Goal: Information Seeking & Learning: Learn about a topic

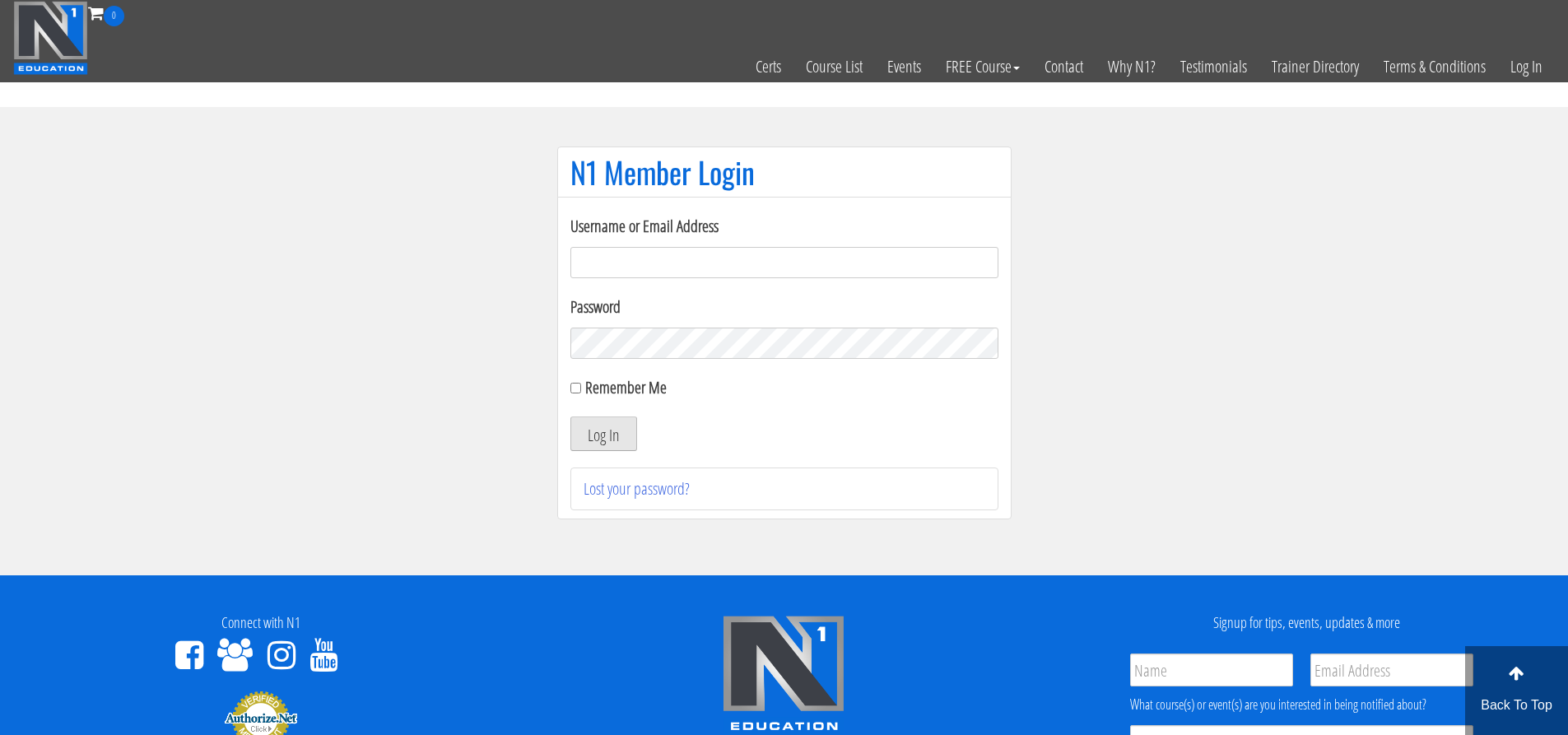
type input "[EMAIL_ADDRESS][DOMAIN_NAME]"
click at [600, 447] on button "Log In" at bounding box center [603, 434] width 66 height 35
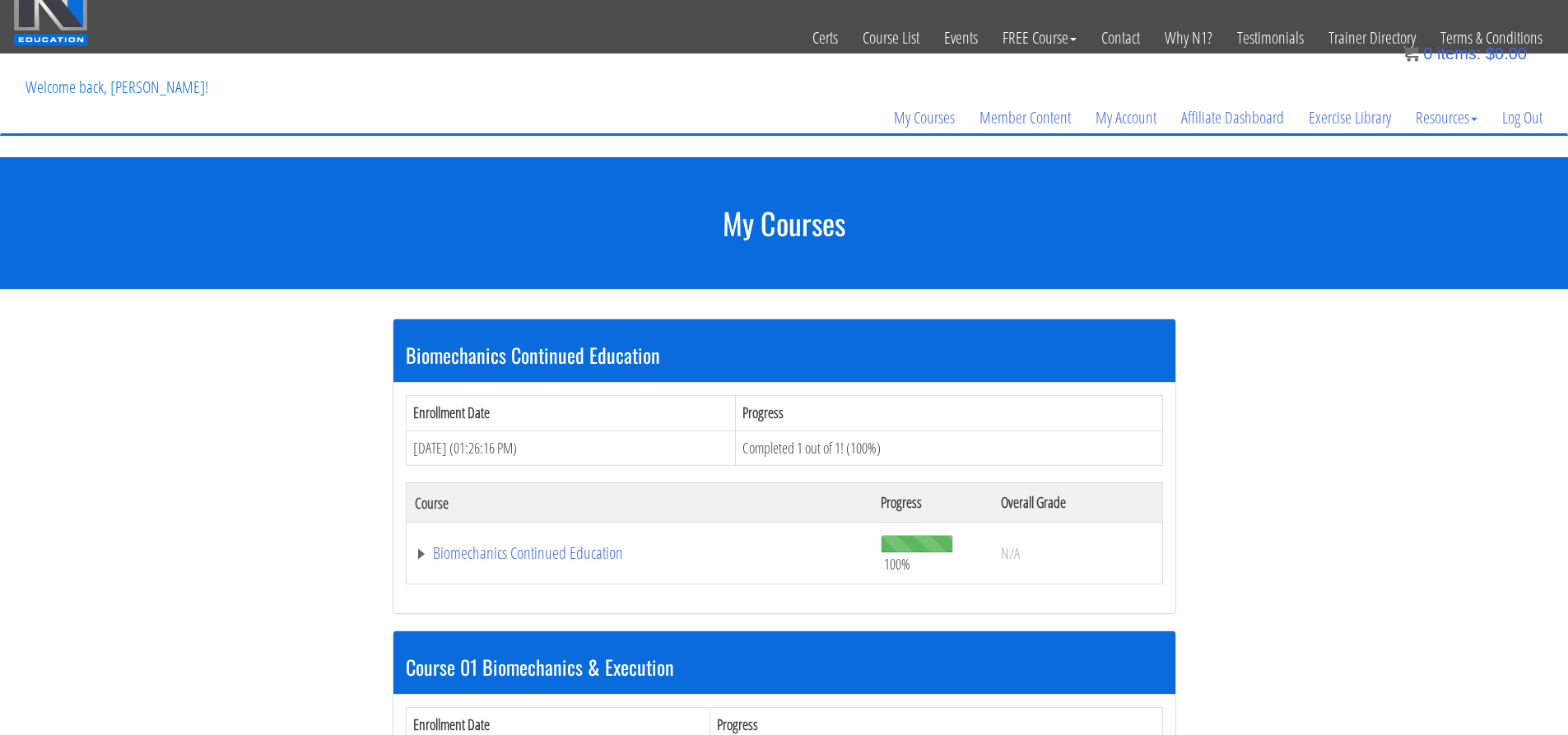
scroll to position [7, 0]
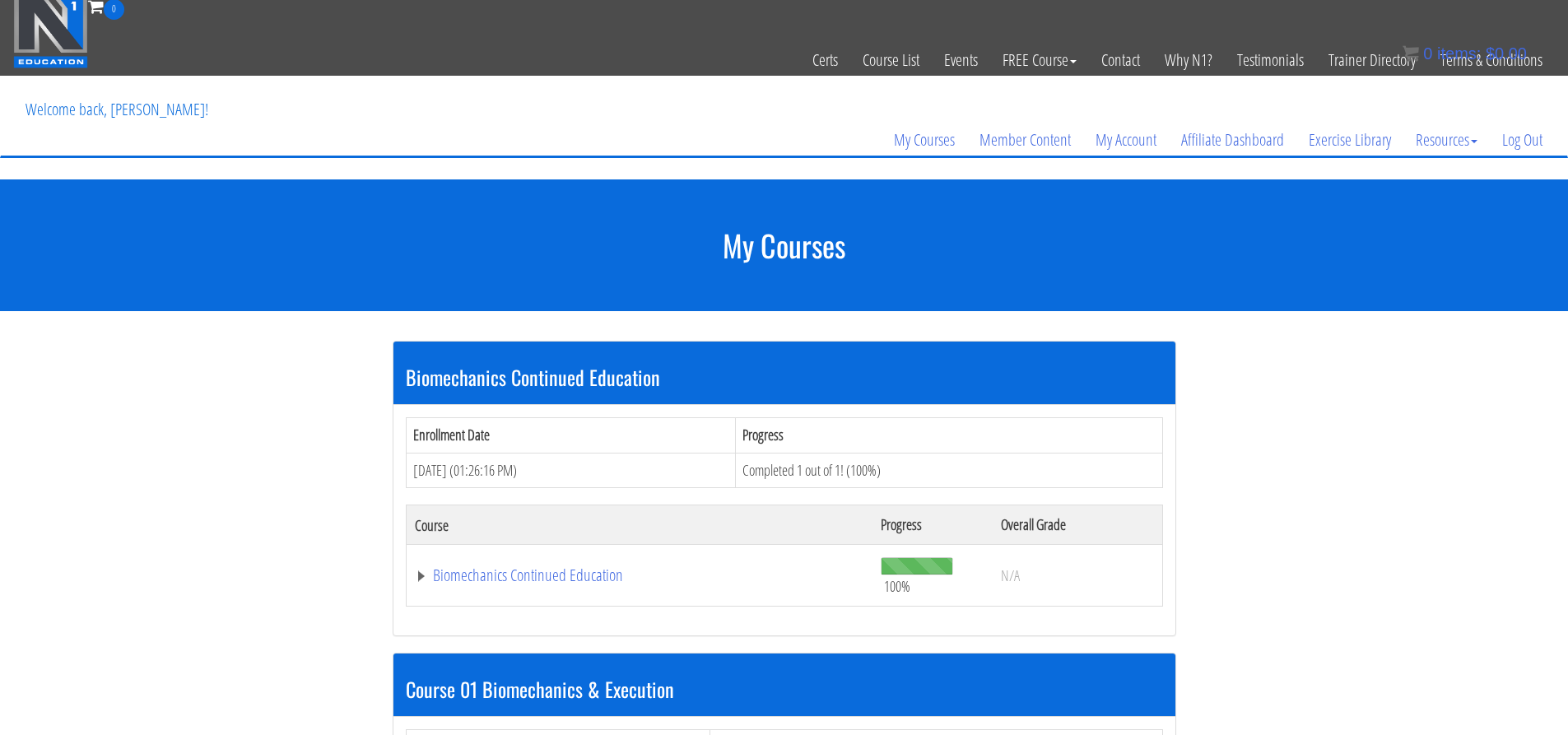
click at [416, 430] on th "Enrollment Date" at bounding box center [571, 435] width 330 height 36
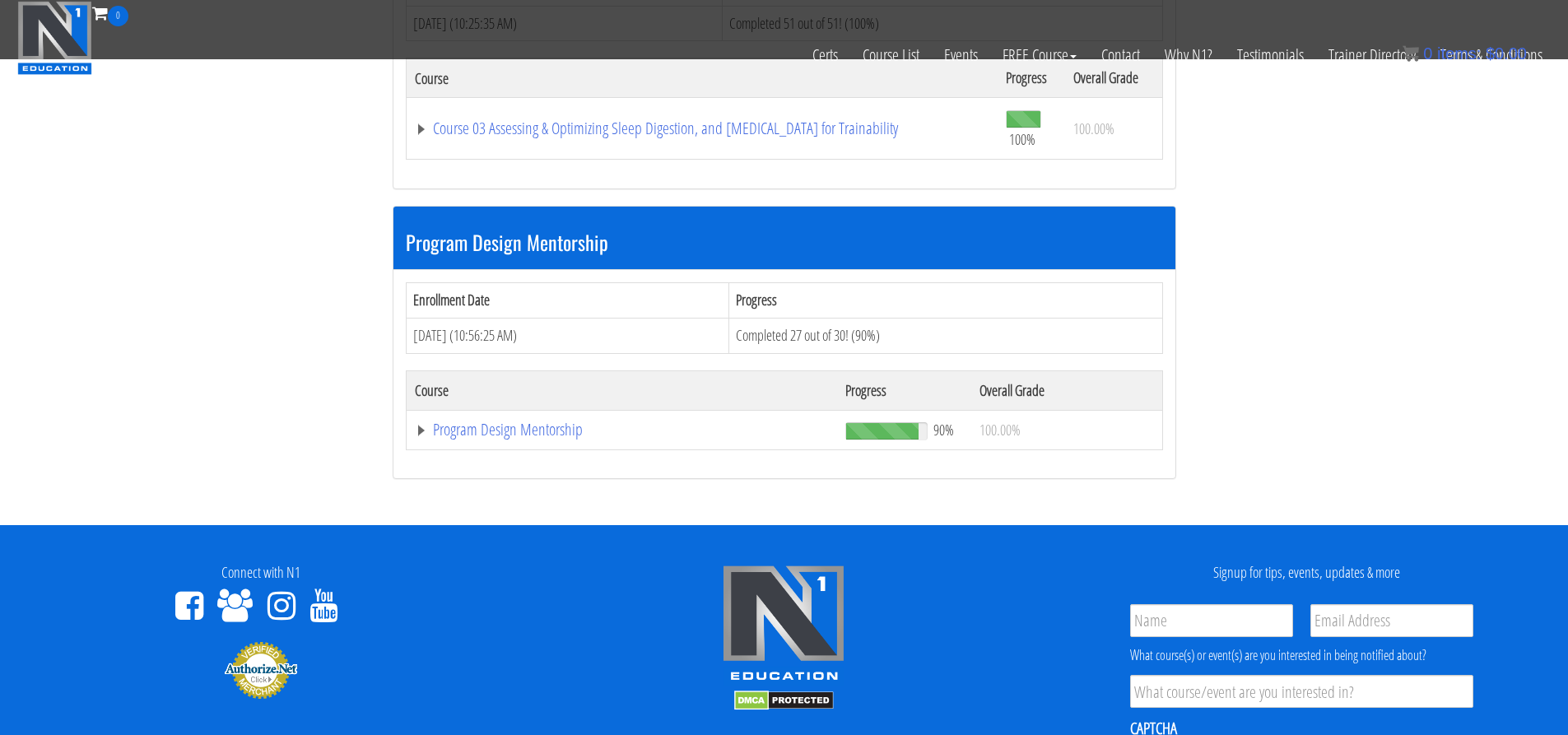
scroll to position [1406, 0]
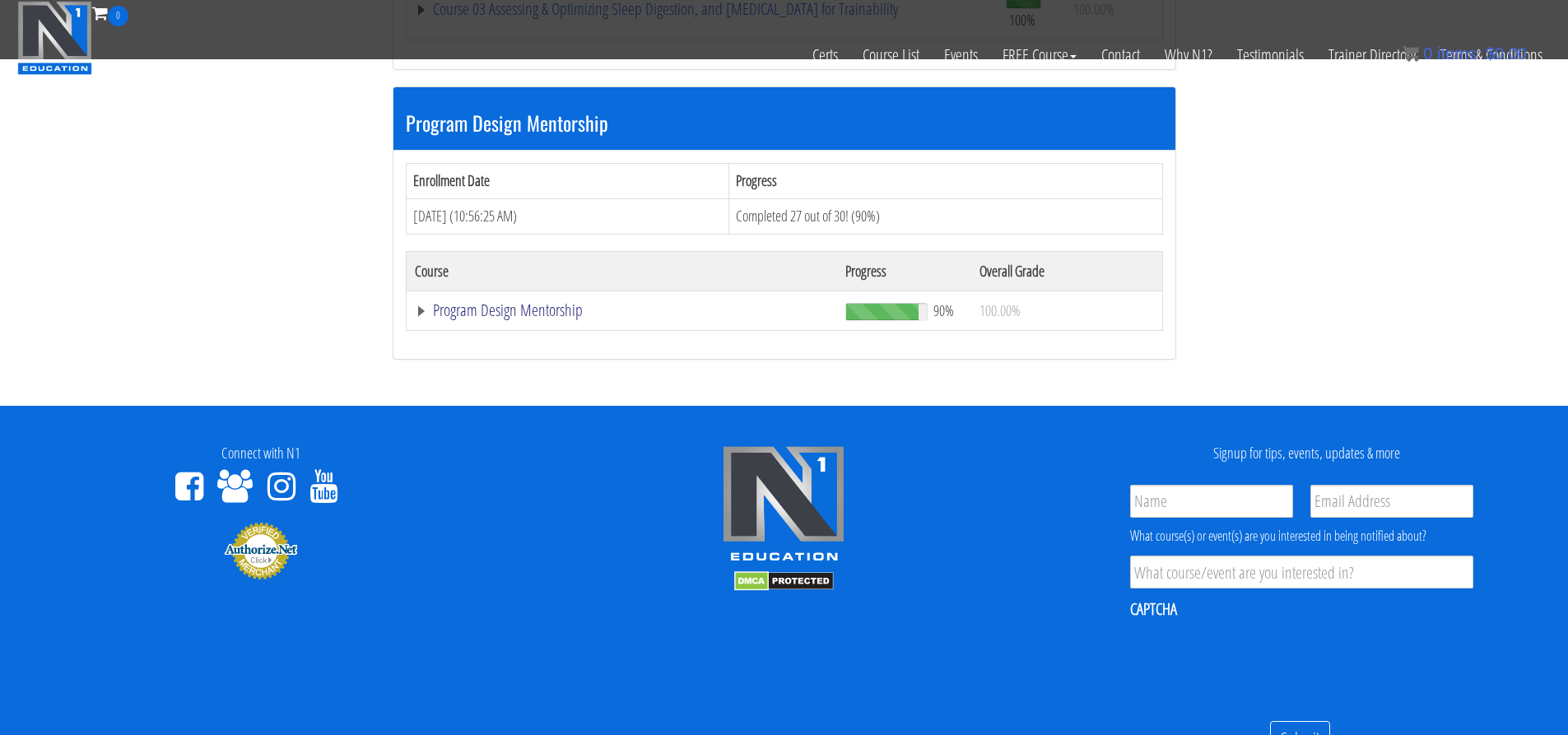
click at [539, 318] on link "Program Design Mentorship" at bounding box center [622, 311] width 414 height 17
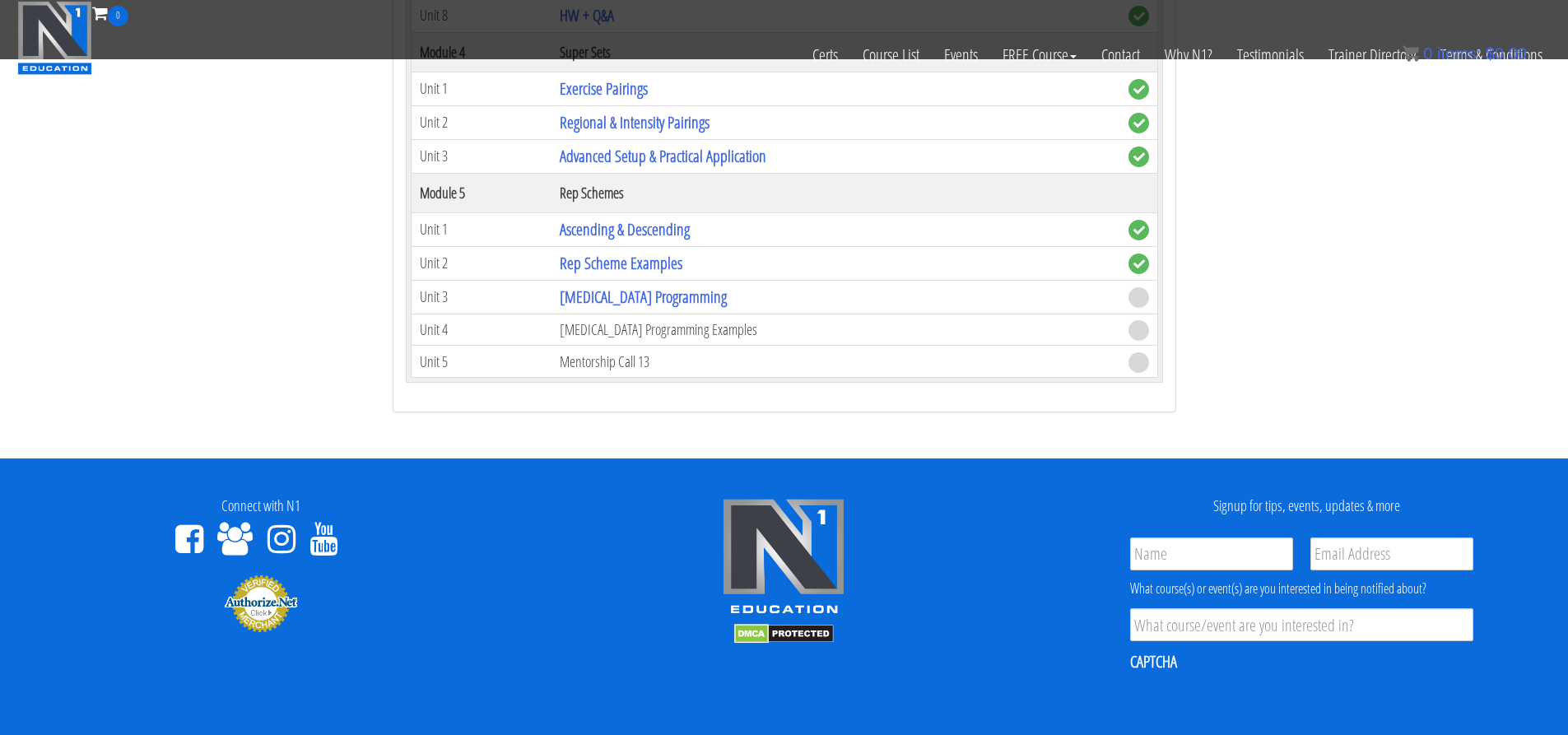
scroll to position [2477, 0]
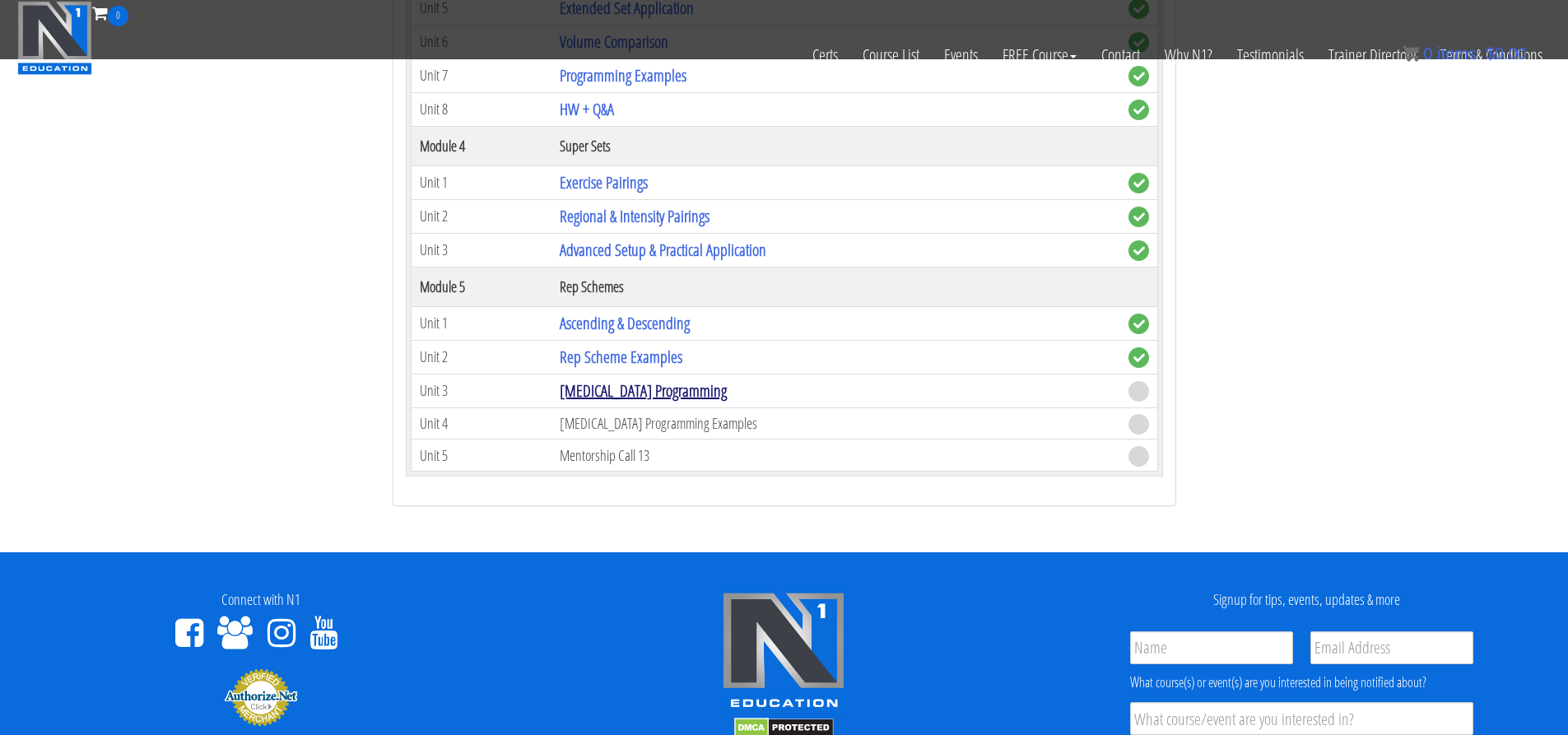
click at [662, 394] on link "[MEDICAL_DATA] Programming" at bounding box center [643, 390] width 168 height 22
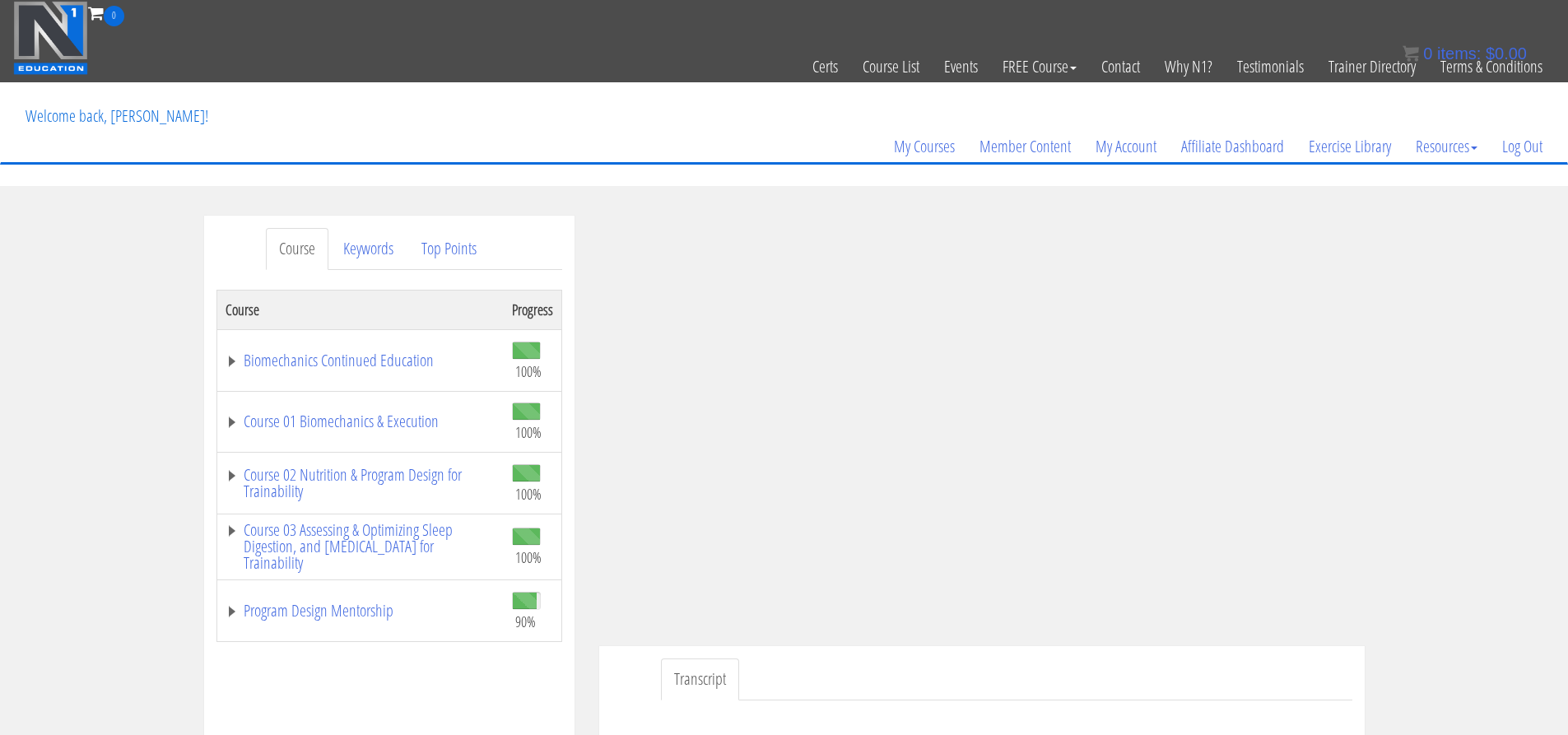
click at [1443, 432] on div "Course Keywords Top Points Course Progress Biomechanics Continued Education 100…" at bounding box center [784, 681] width 1568 height 931
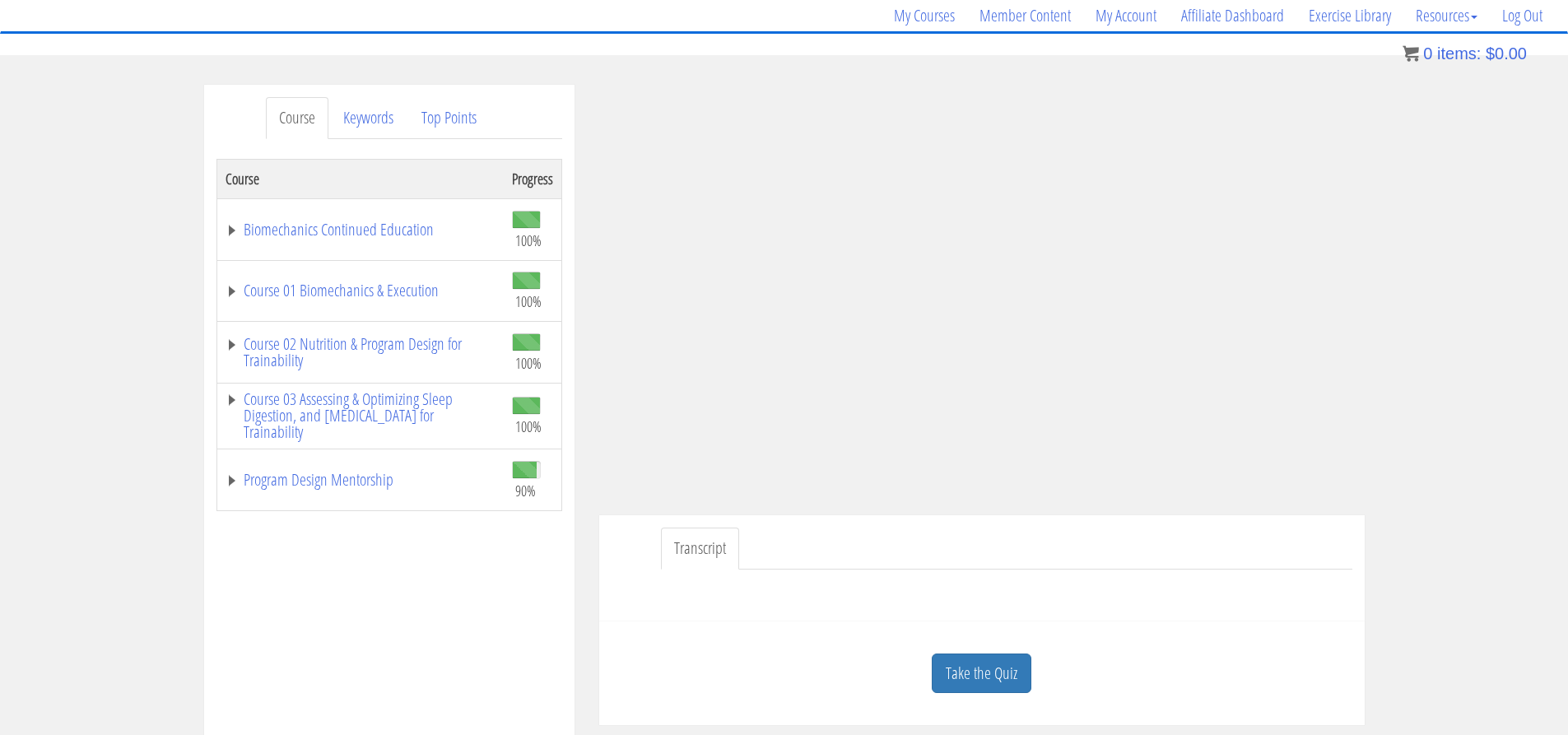
scroll to position [412, 0]
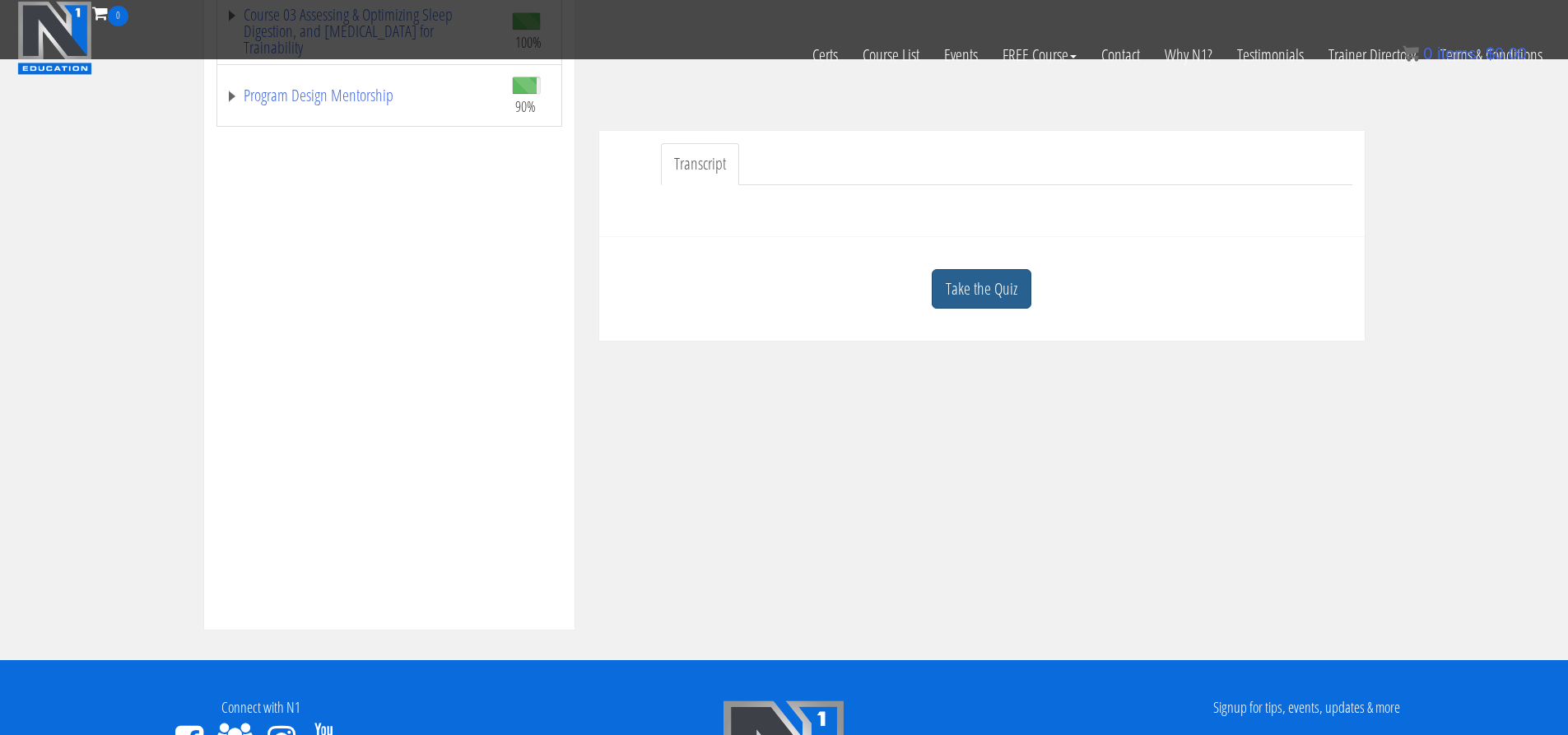
click at [992, 288] on link "Take the Quiz" at bounding box center [982, 289] width 99 height 40
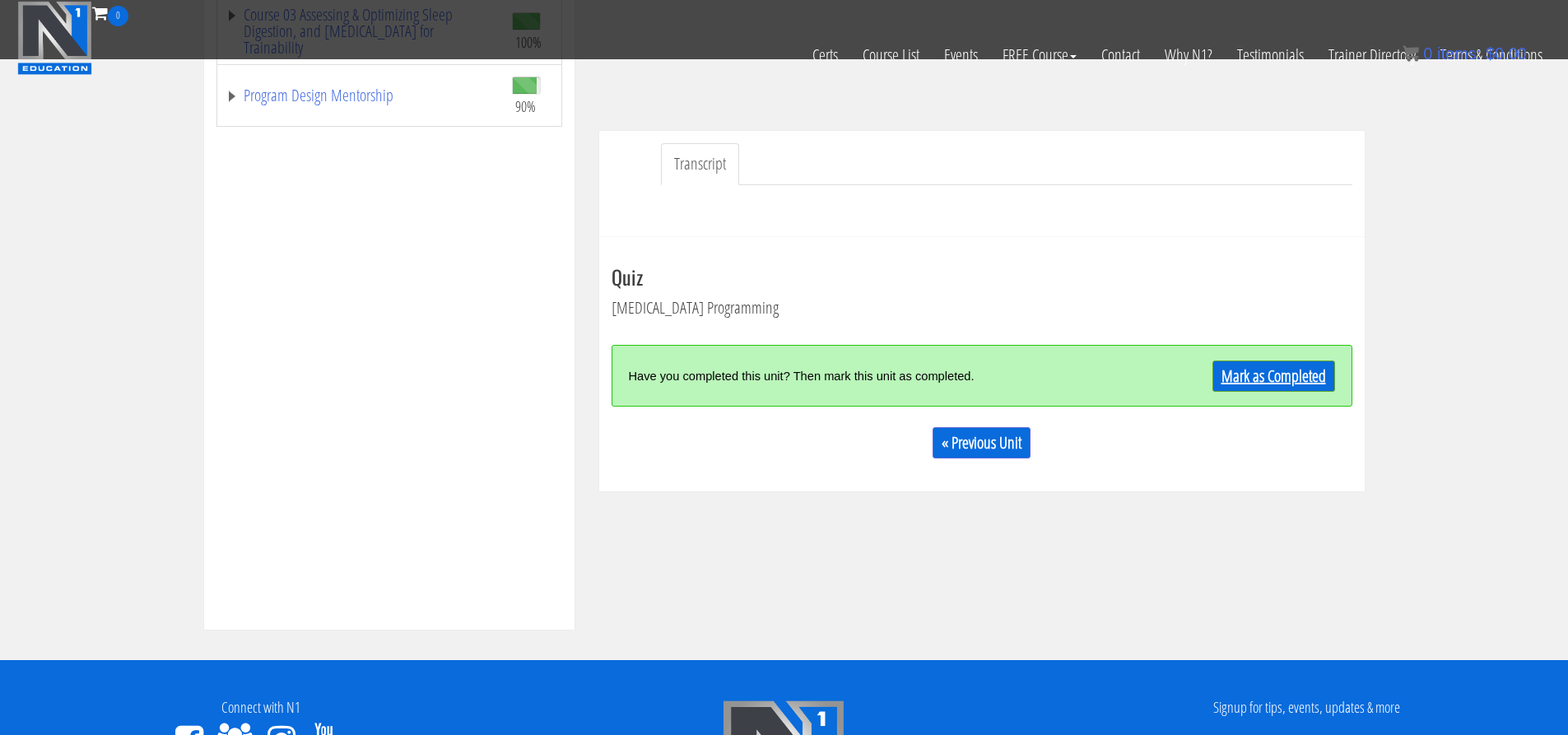
click at [1299, 379] on link "Mark as Completed" at bounding box center [1273, 375] width 123 height 31
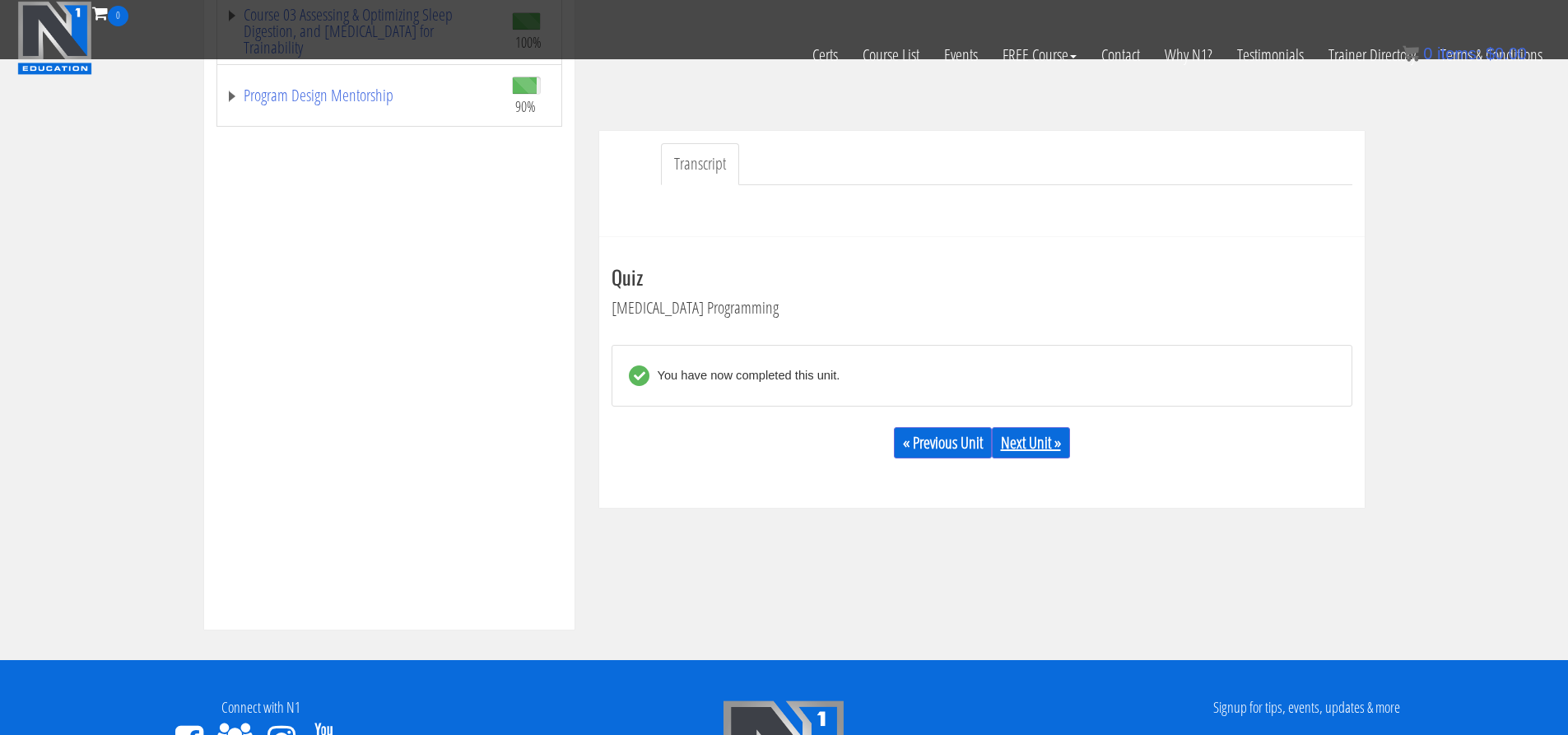
click at [1024, 434] on link "Next Unit »" at bounding box center [1032, 442] width 79 height 31
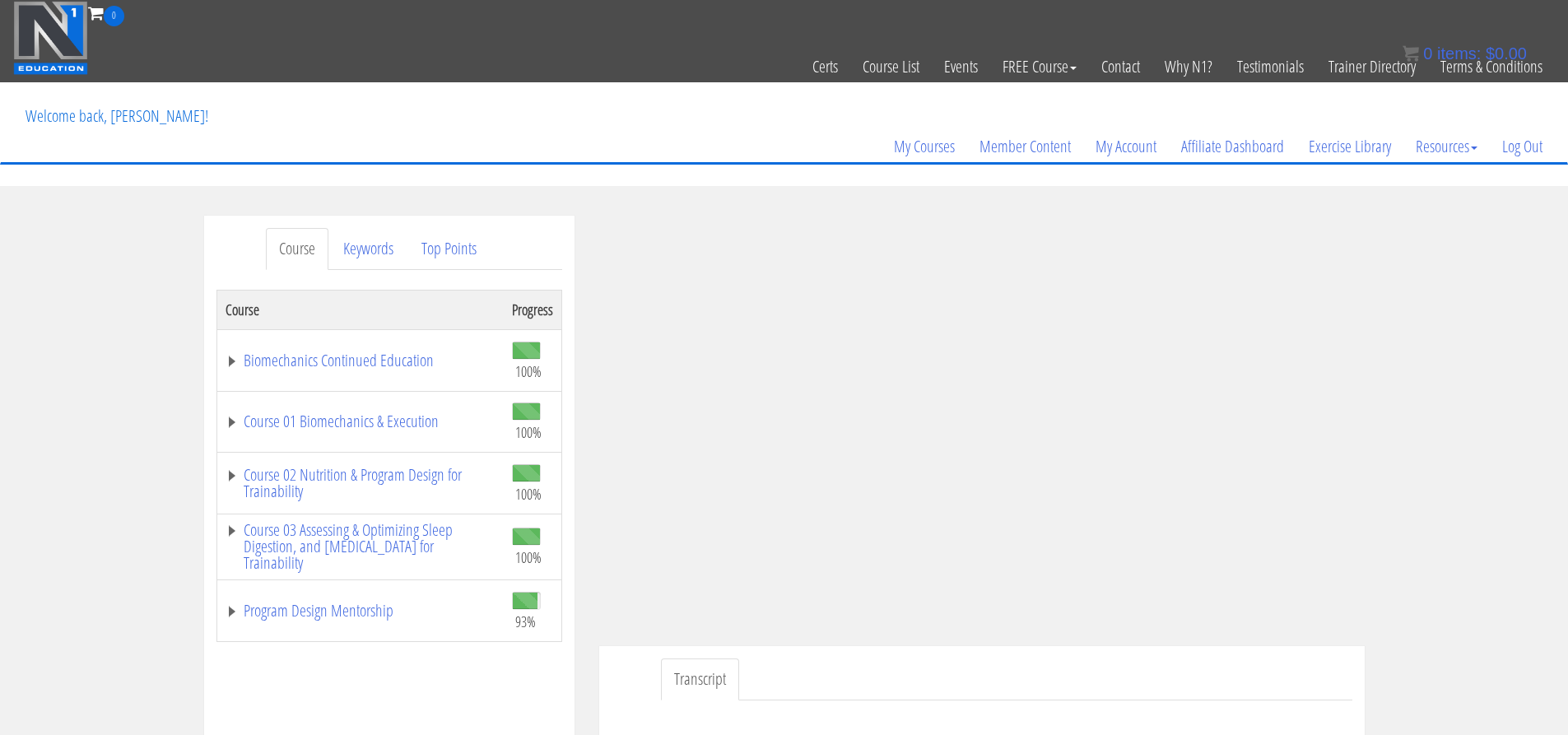
click at [1434, 501] on div "Course Keywords Top Points Course Progress Biomechanics Continued Education 100…" at bounding box center [784, 681] width 1568 height 931
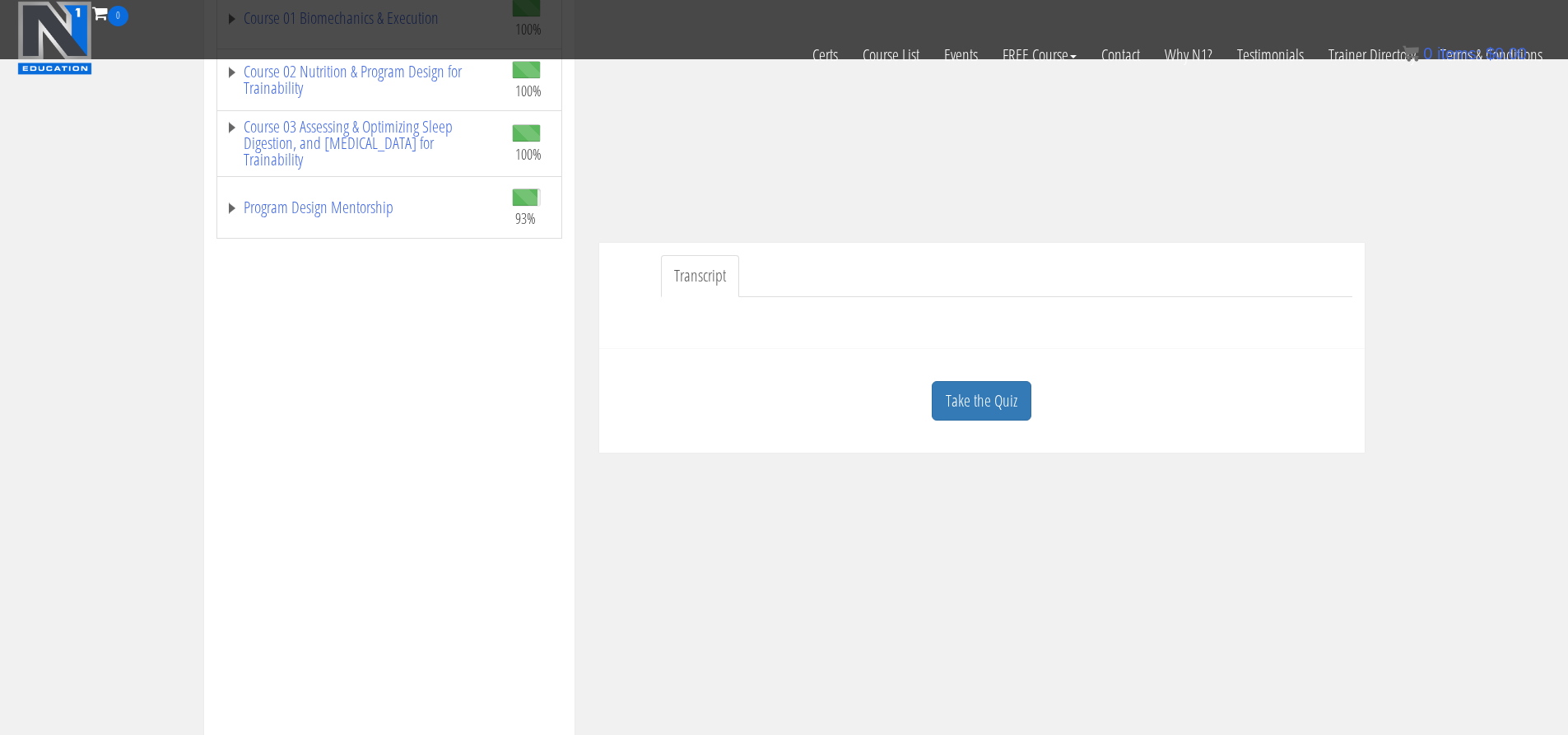
scroll to position [330, 0]
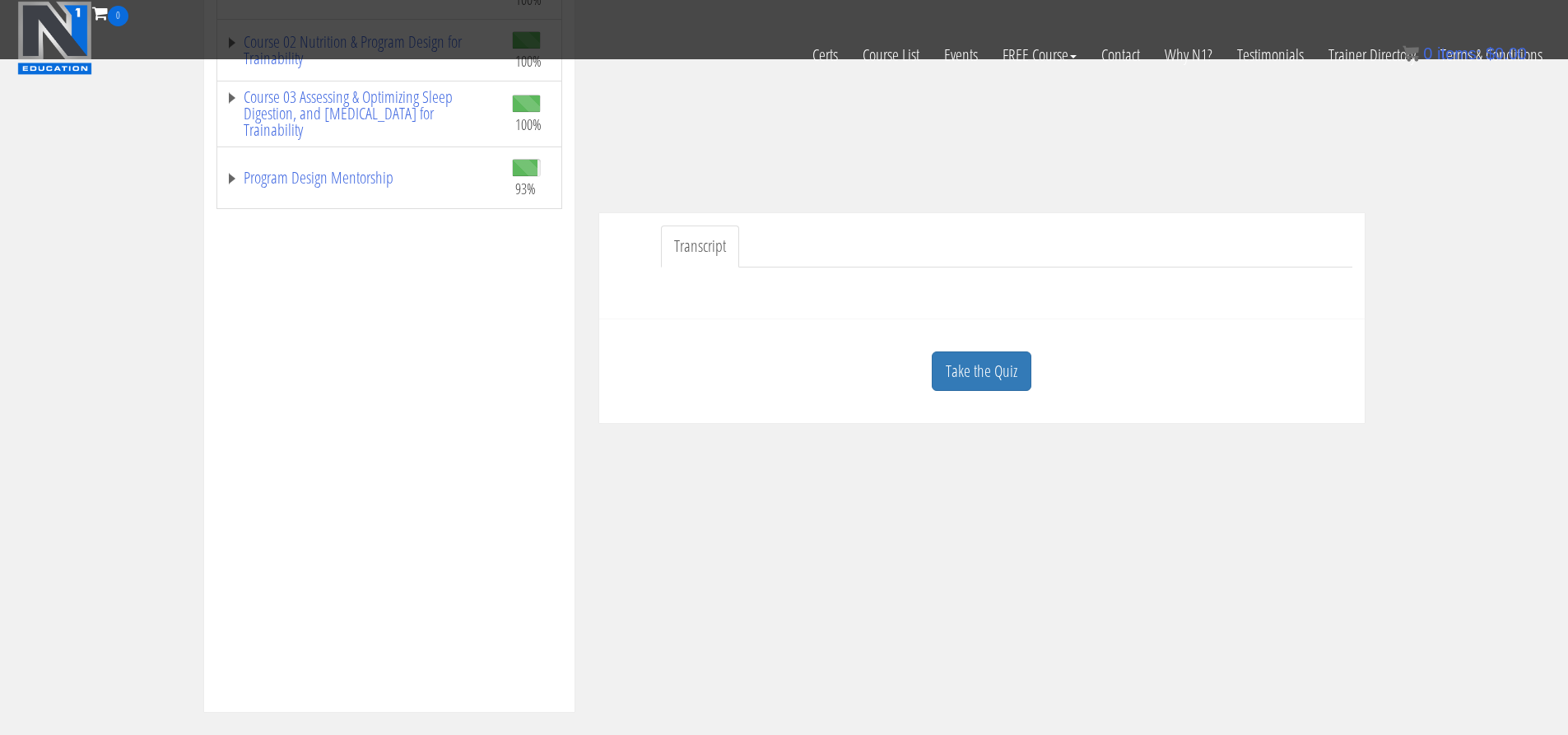
click at [1006, 400] on div "Take the Quiz" at bounding box center [982, 371] width 741 height 80
click at [1006, 371] on link "Take the Quiz" at bounding box center [982, 372] width 99 height 40
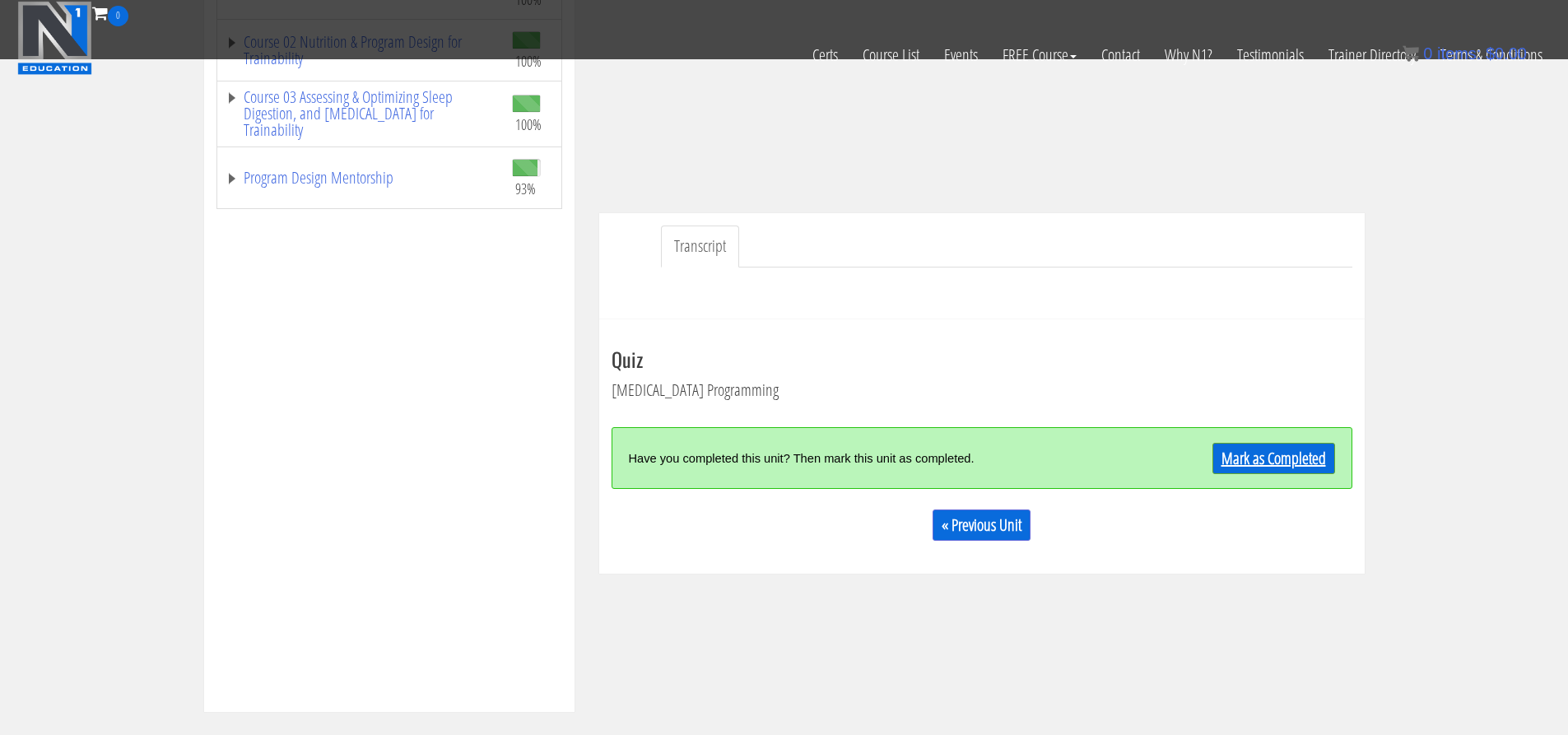
click at [1277, 444] on link "Mark as Completed" at bounding box center [1273, 458] width 123 height 31
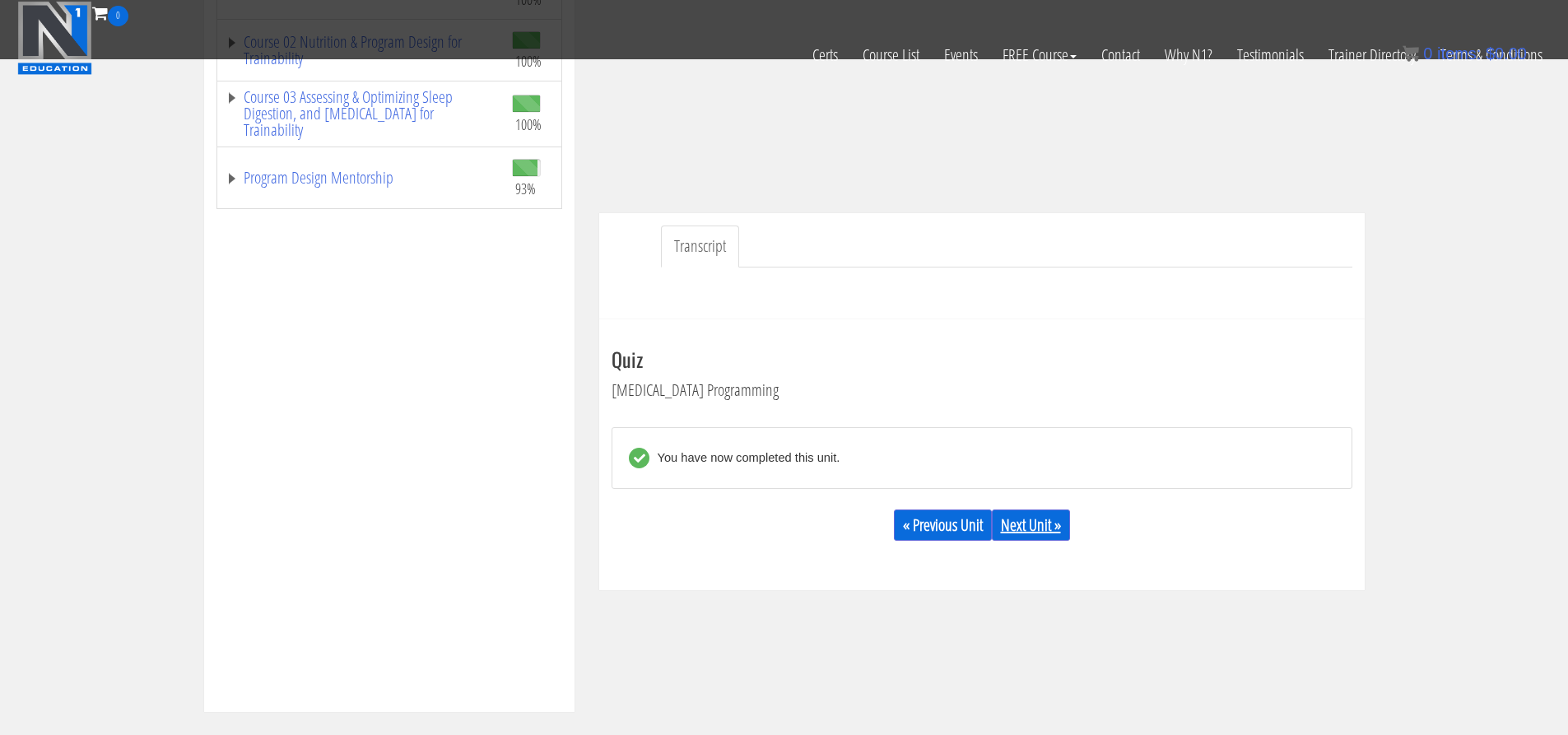
click at [1055, 522] on link "Next Unit »" at bounding box center [1032, 524] width 79 height 31
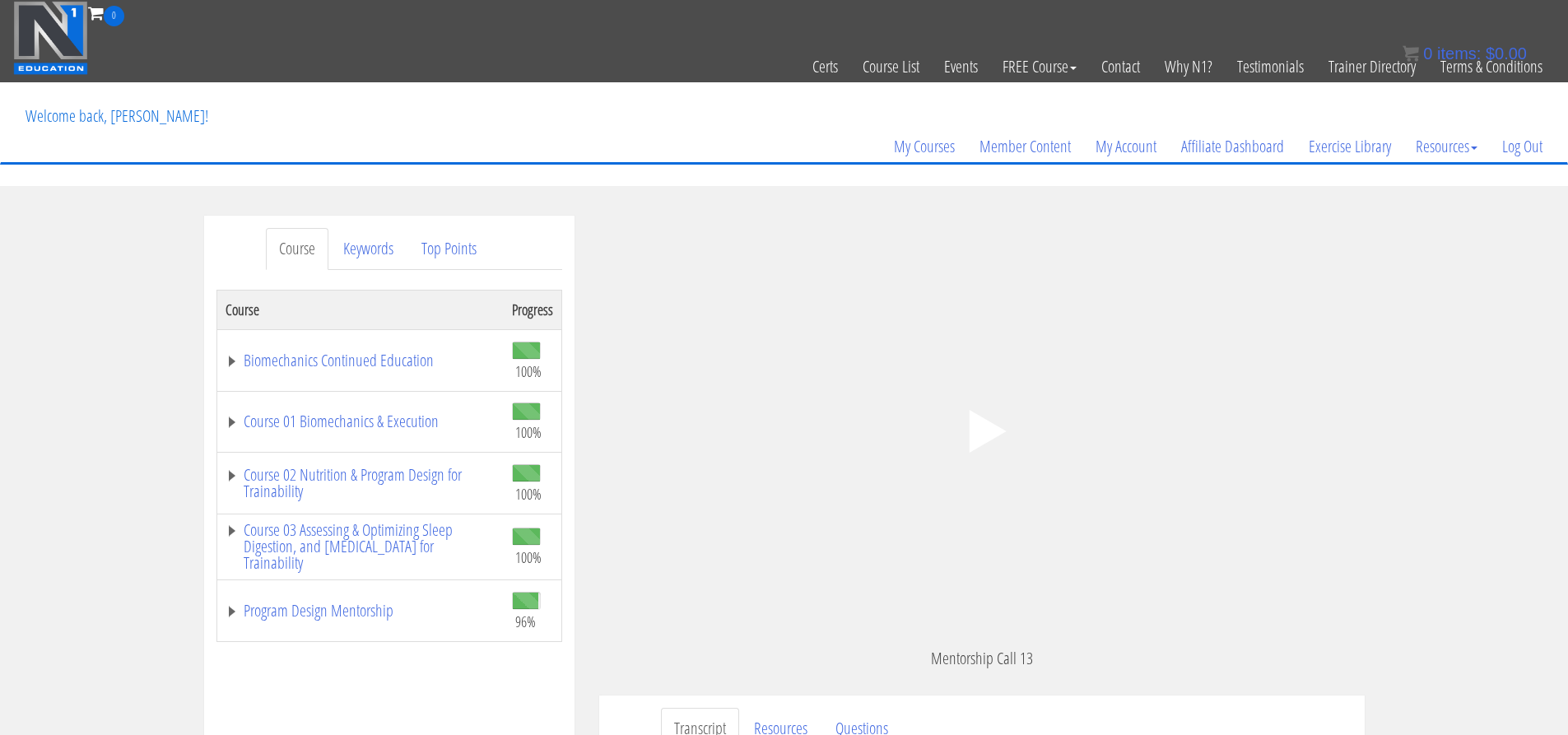
click at [996, 422] on icon ".fp-color-play{opacity:0.65;}.controlbutton{fill:#fff;}" at bounding box center [982, 431] width 104 height 104
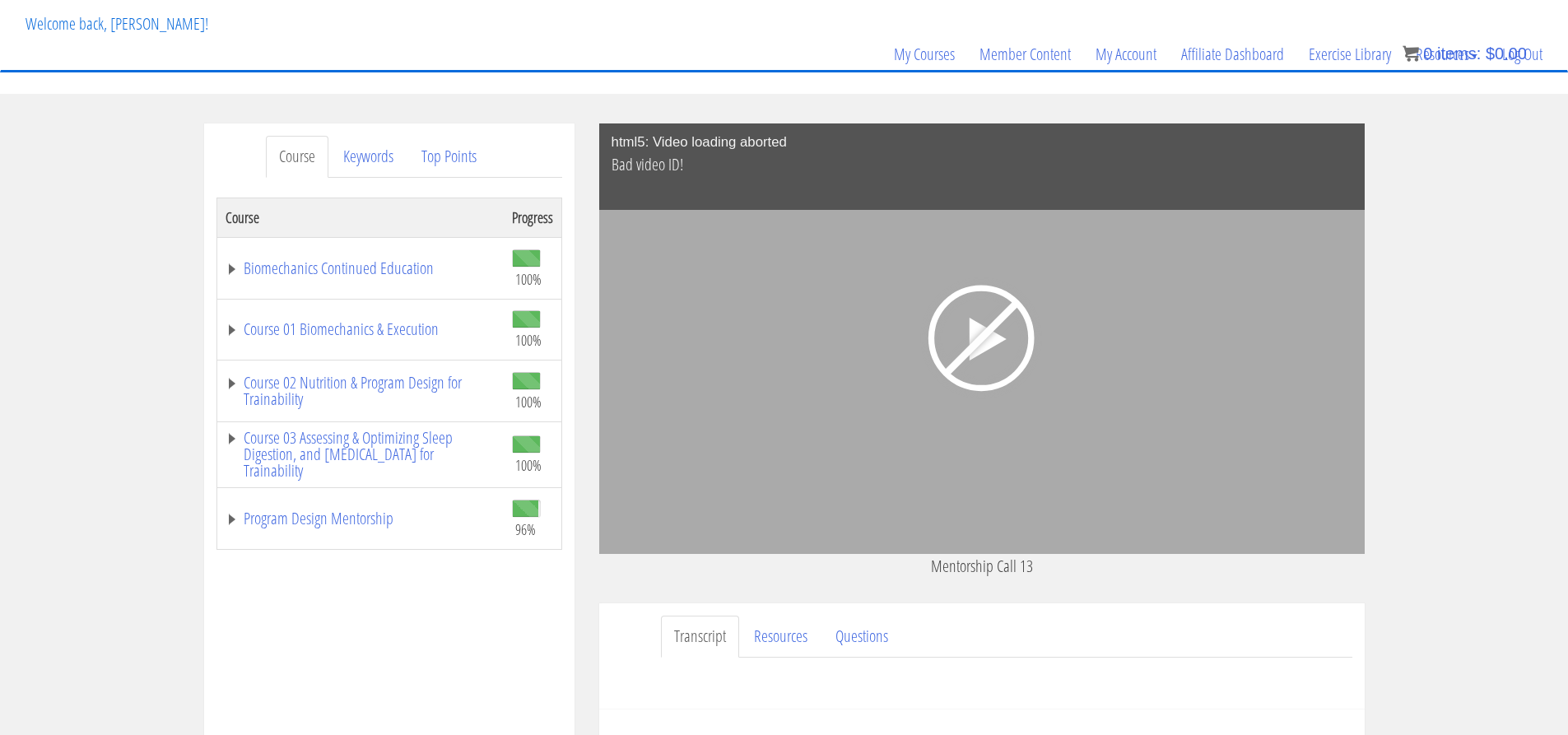
scroll to position [22, 0]
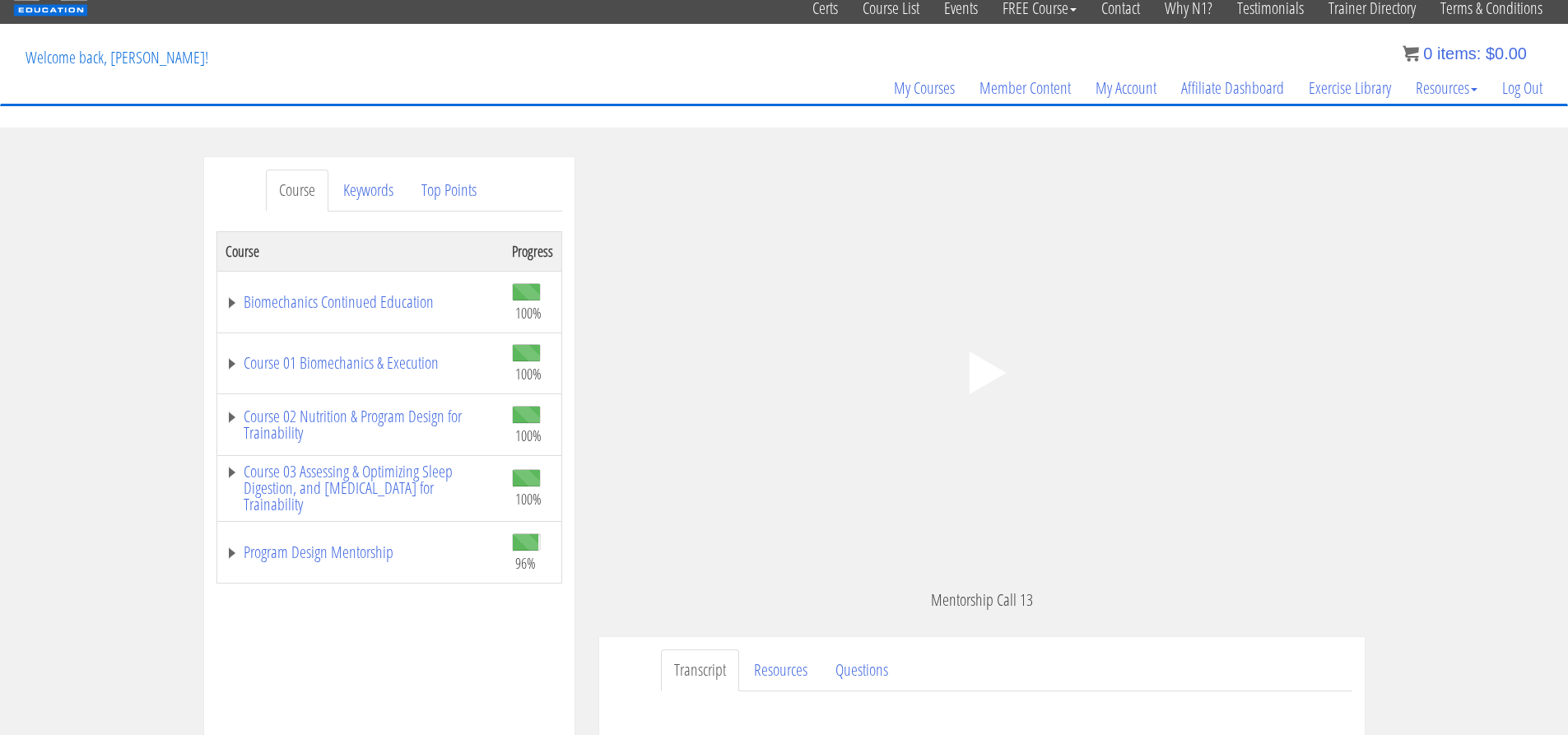
scroll to position [45, 0]
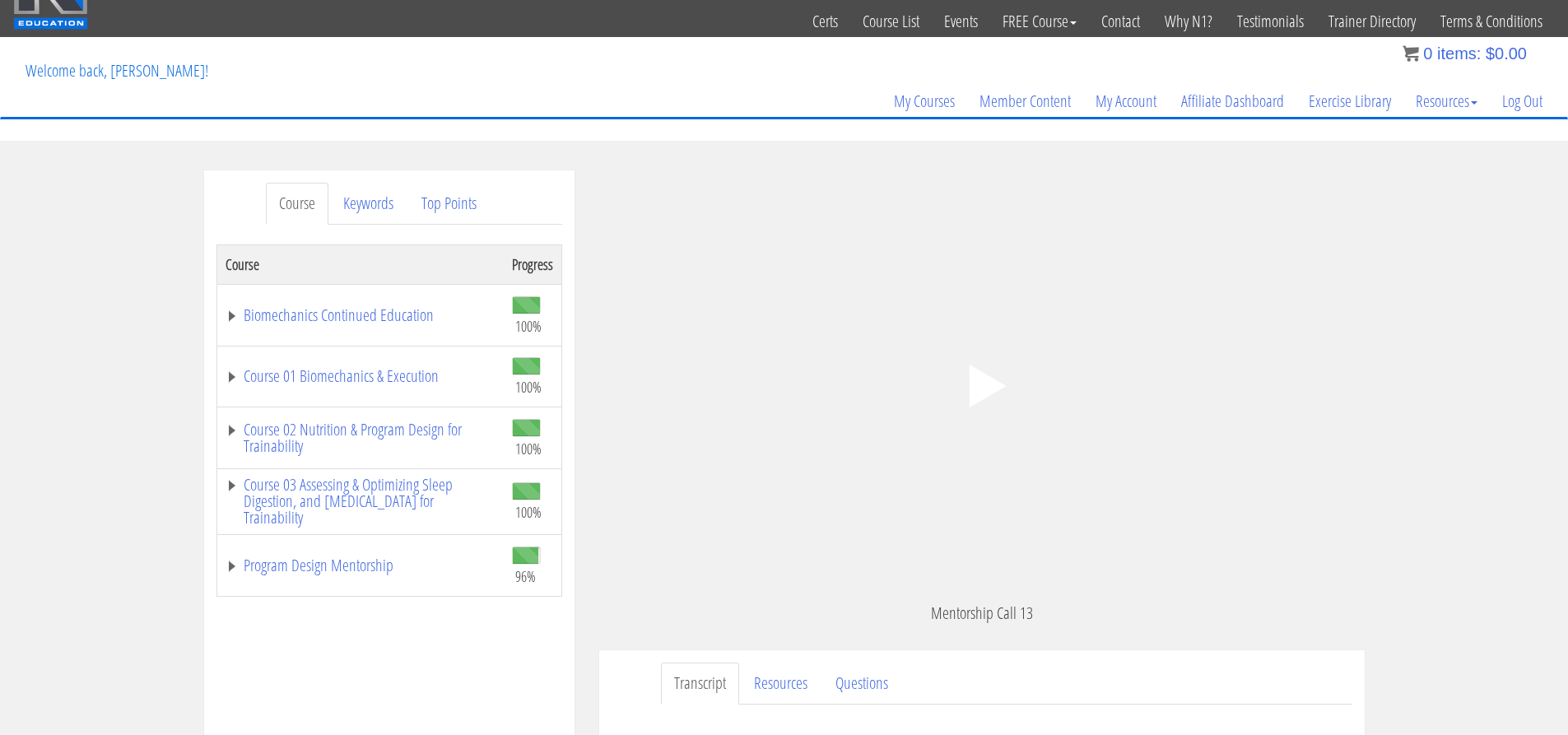
click at [994, 388] on polygon at bounding box center [988, 387] width 37 height 43
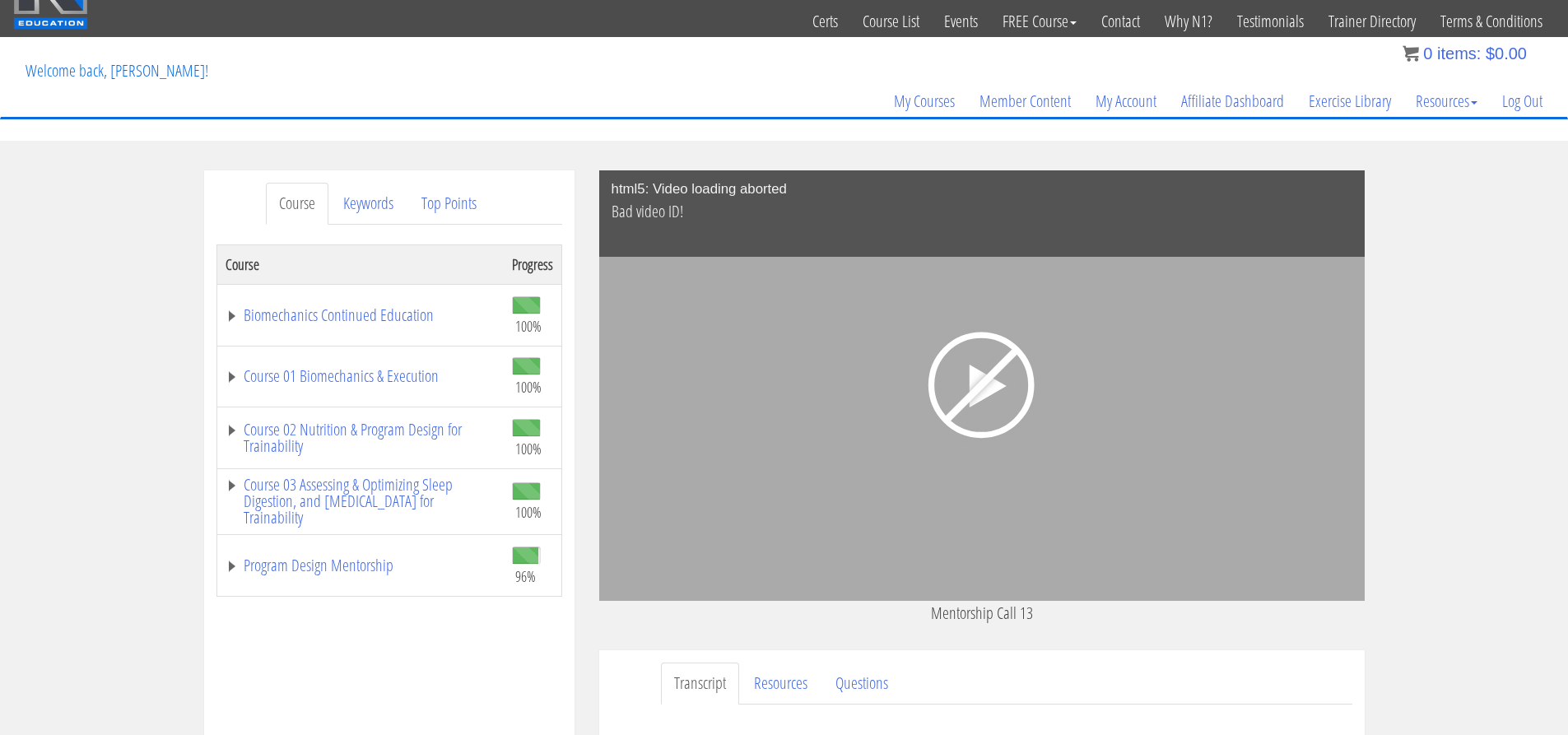
click at [572, 134] on header "Toggle navigation 0 Certs Course List Events FREE Course Course Preview – Biome…" at bounding box center [784, 48] width 1568 height 186
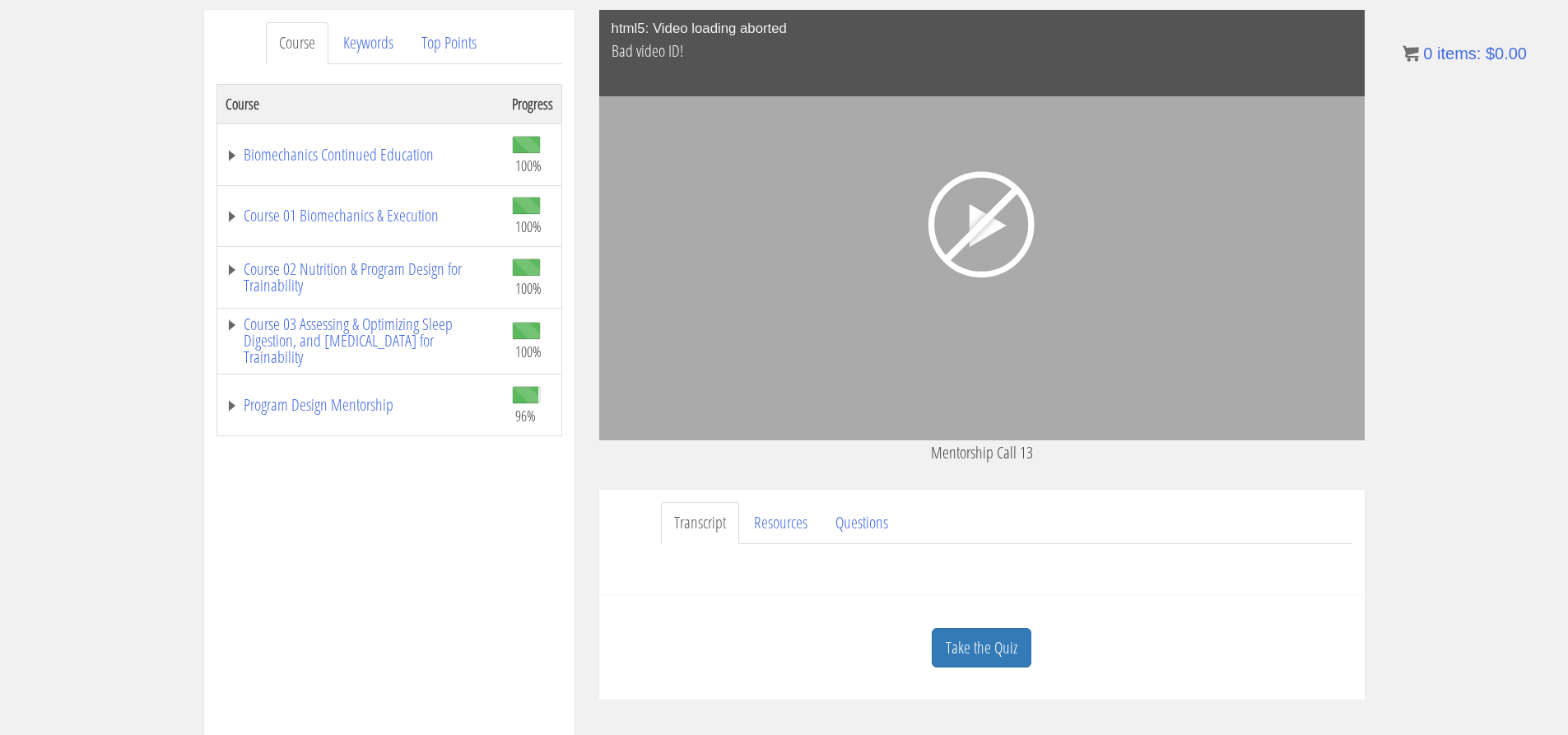
scroll to position [228, 0]
